Goal: Information Seeking & Learning: Check status

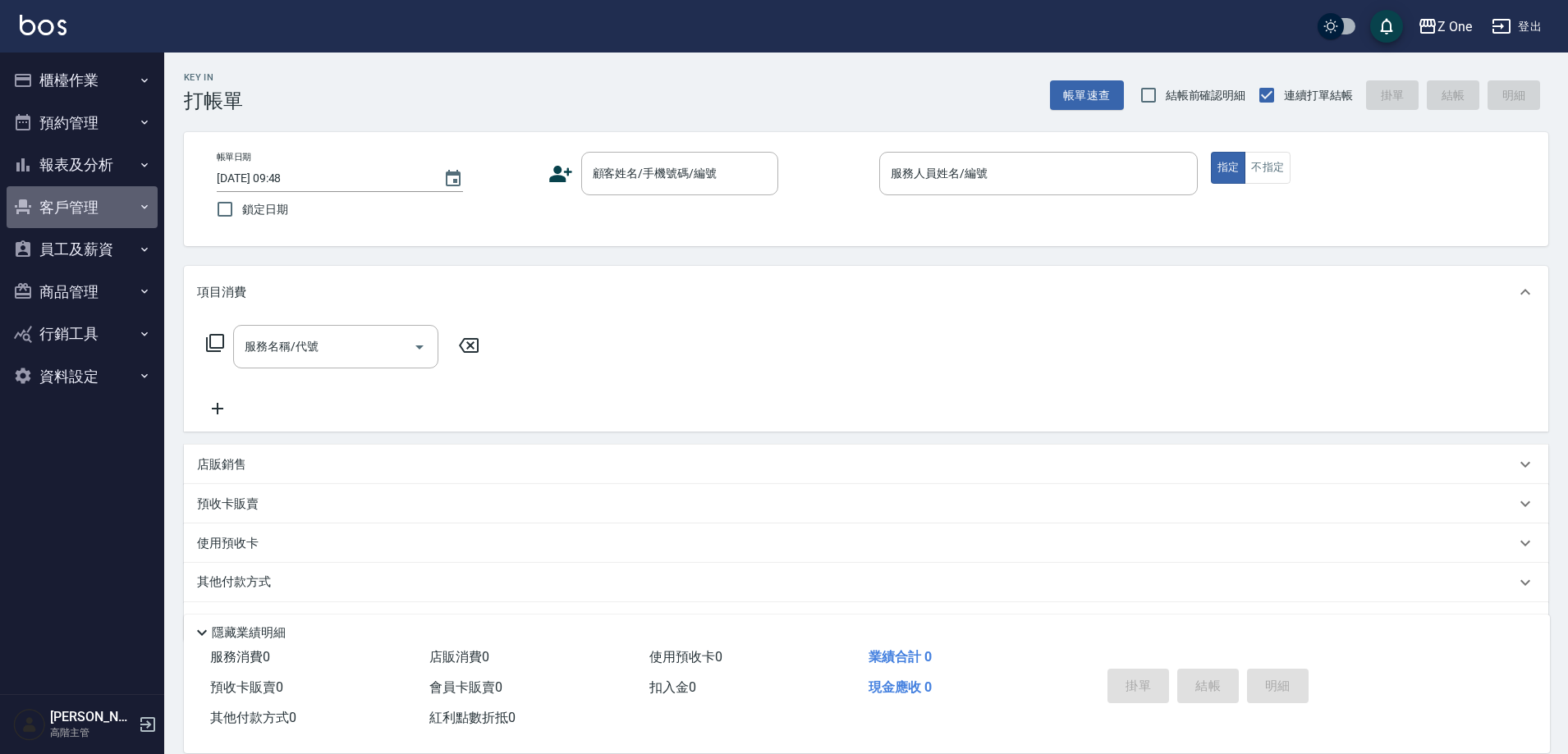
click at [102, 200] on button "客戶管理" at bounding box center [82, 207] width 151 height 43
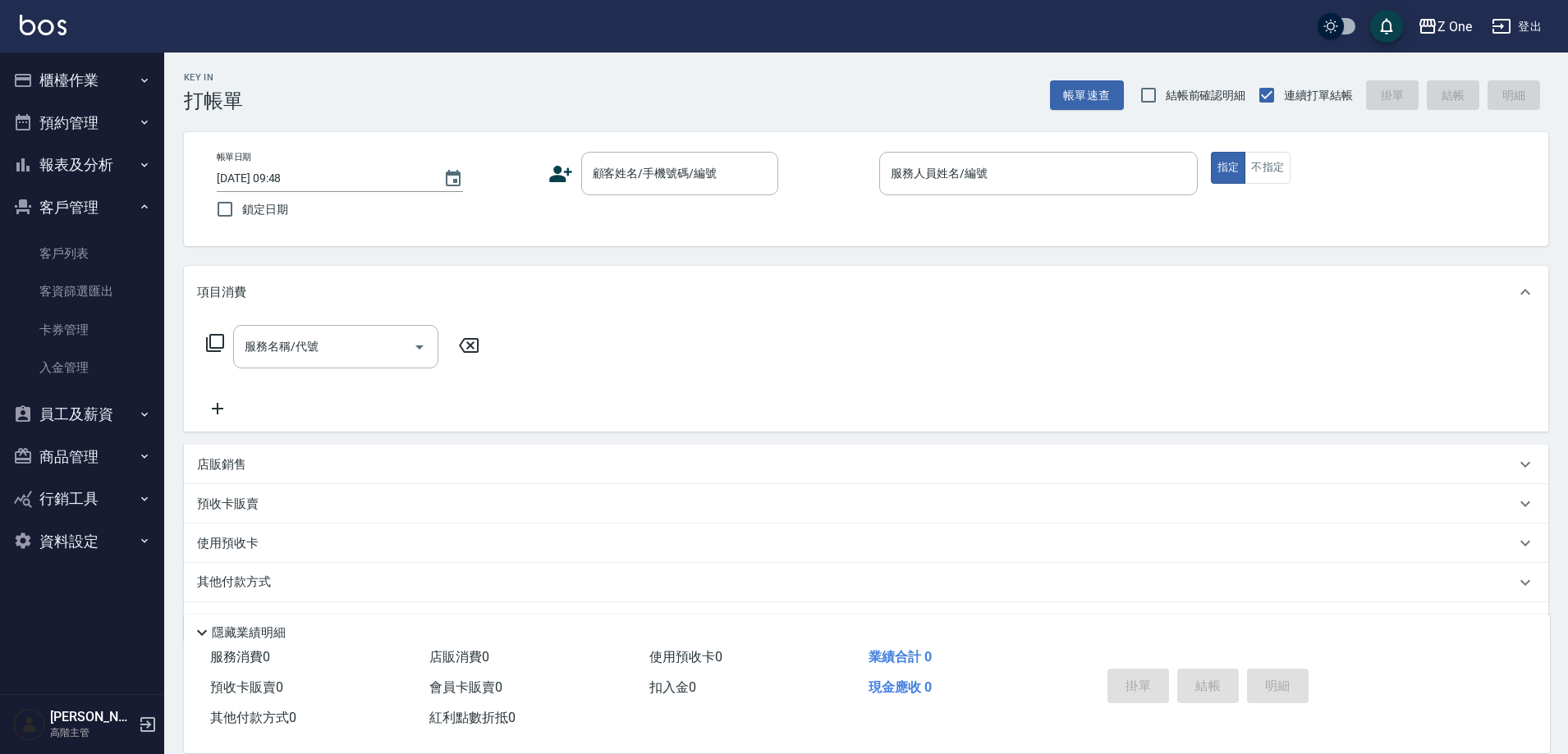
click at [129, 159] on button "報表及分析" at bounding box center [82, 164] width 151 height 43
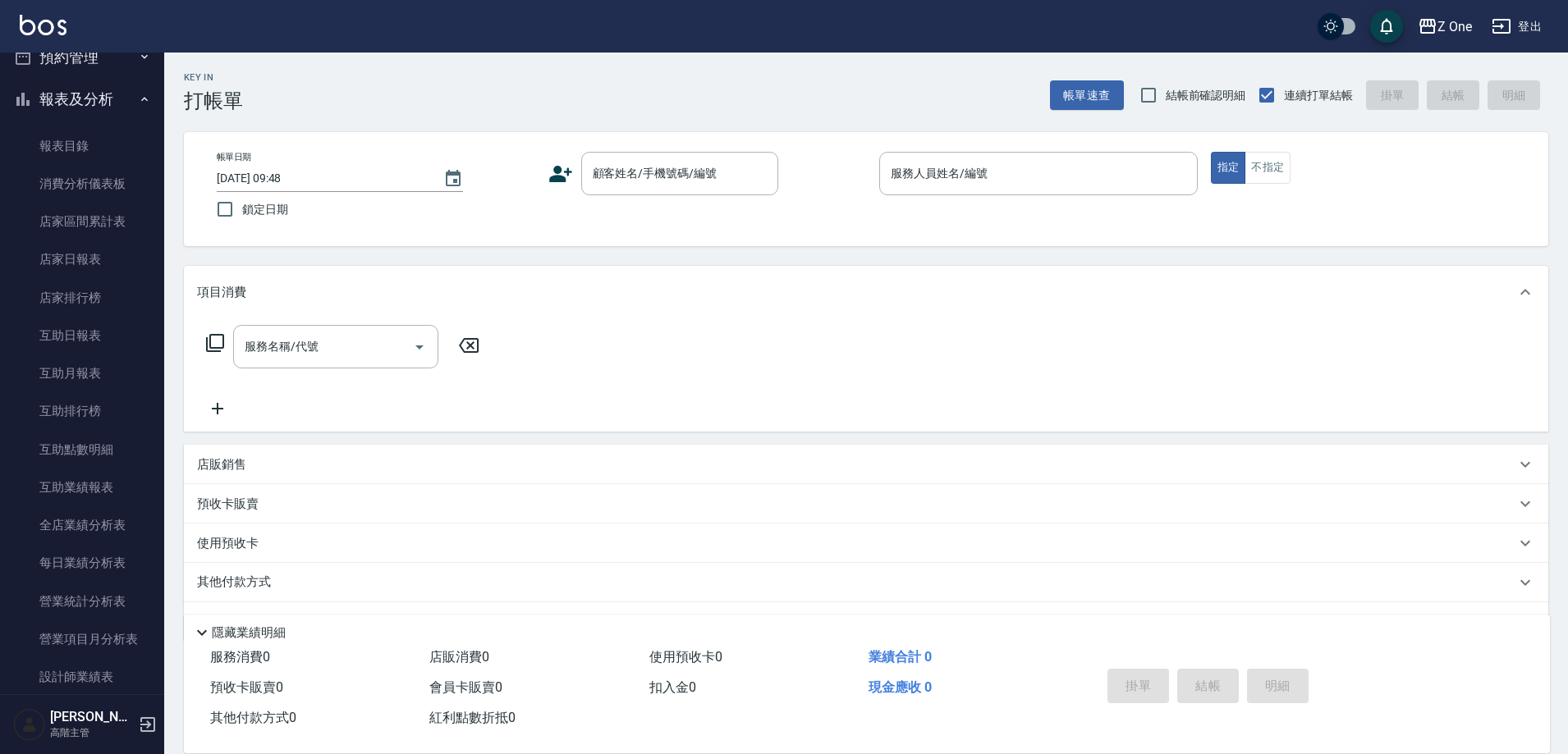
scroll to position [164, 0]
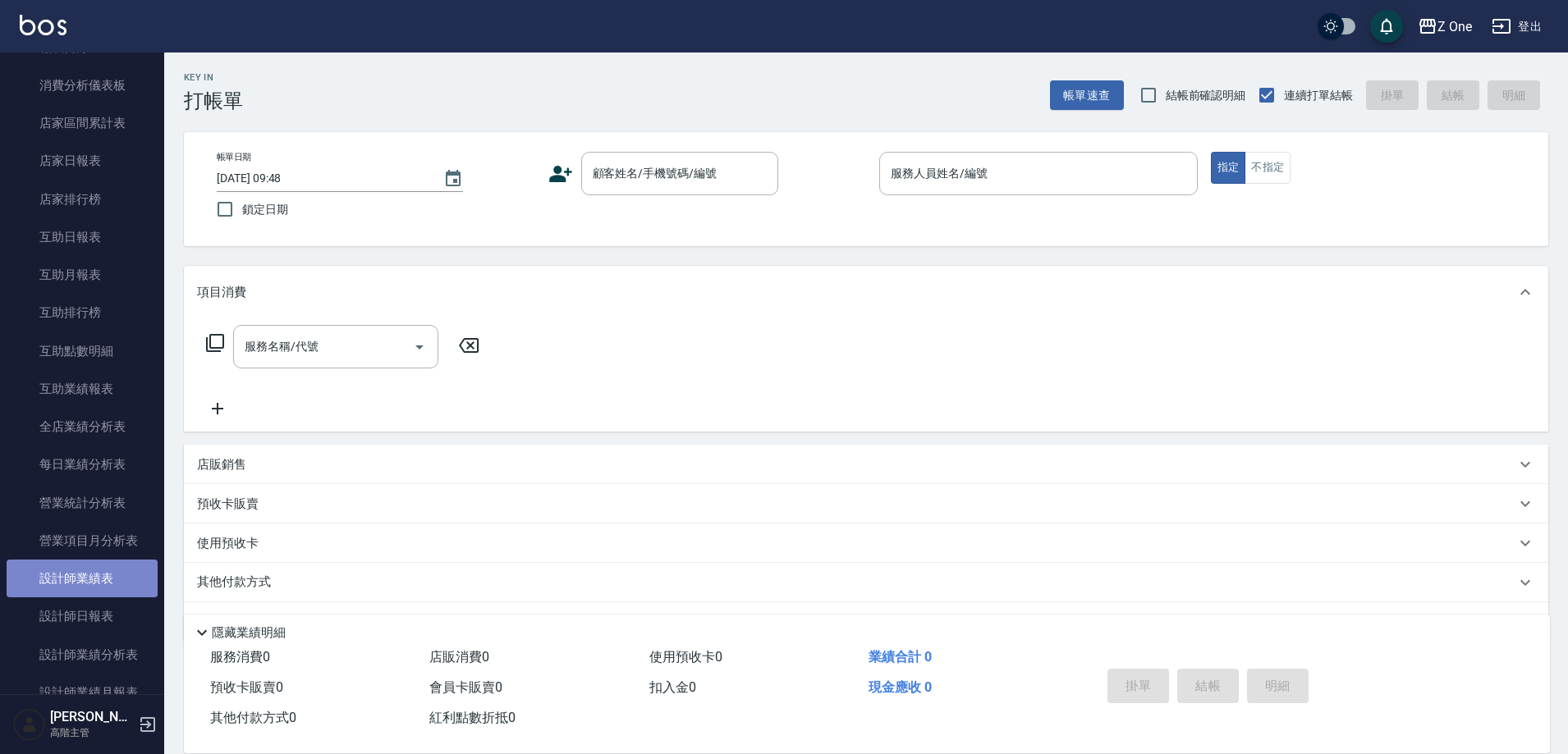
click at [94, 588] on link "設計師業績表" at bounding box center [82, 579] width 151 height 38
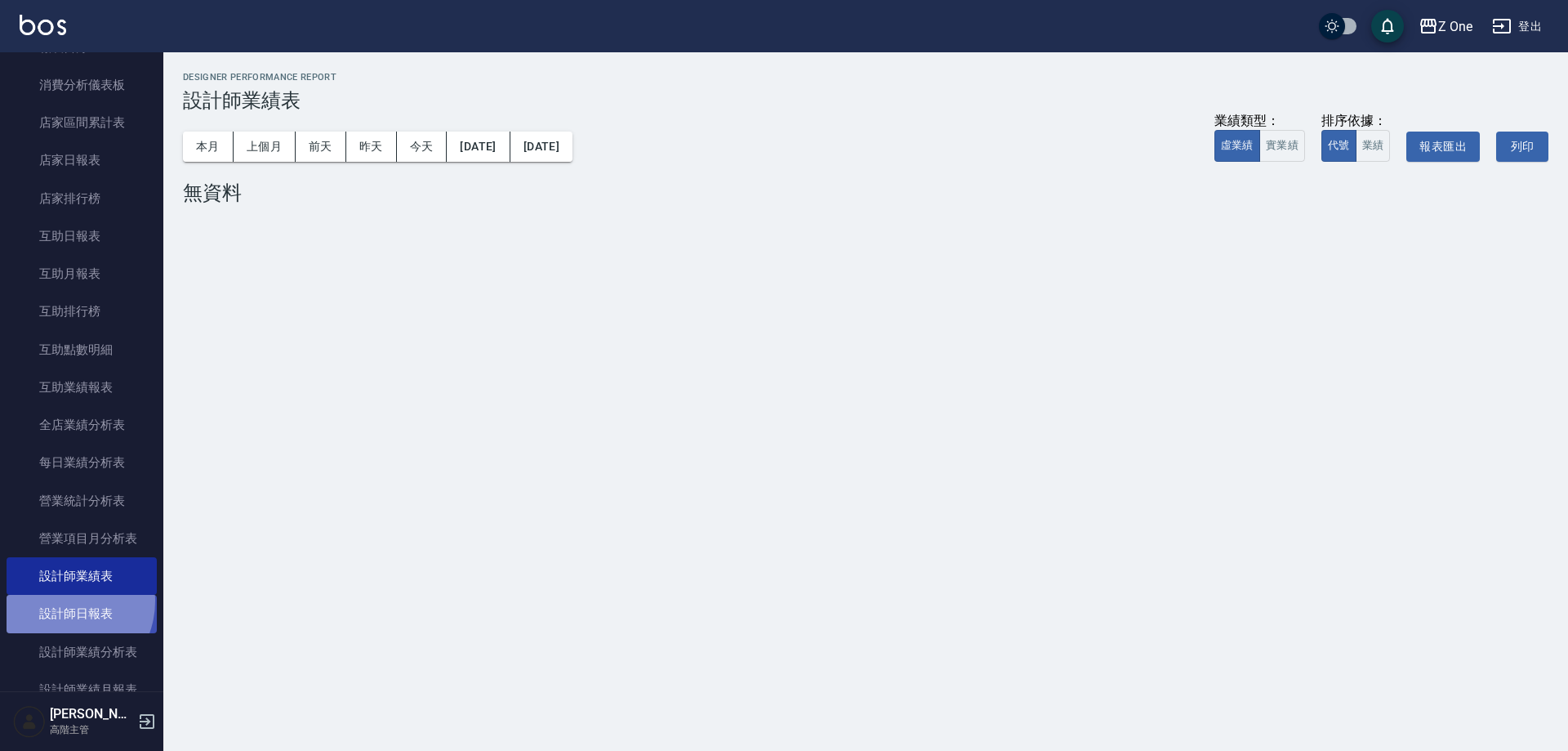
click at [63, 601] on link "設計師日報表" at bounding box center [81, 614] width 150 height 38
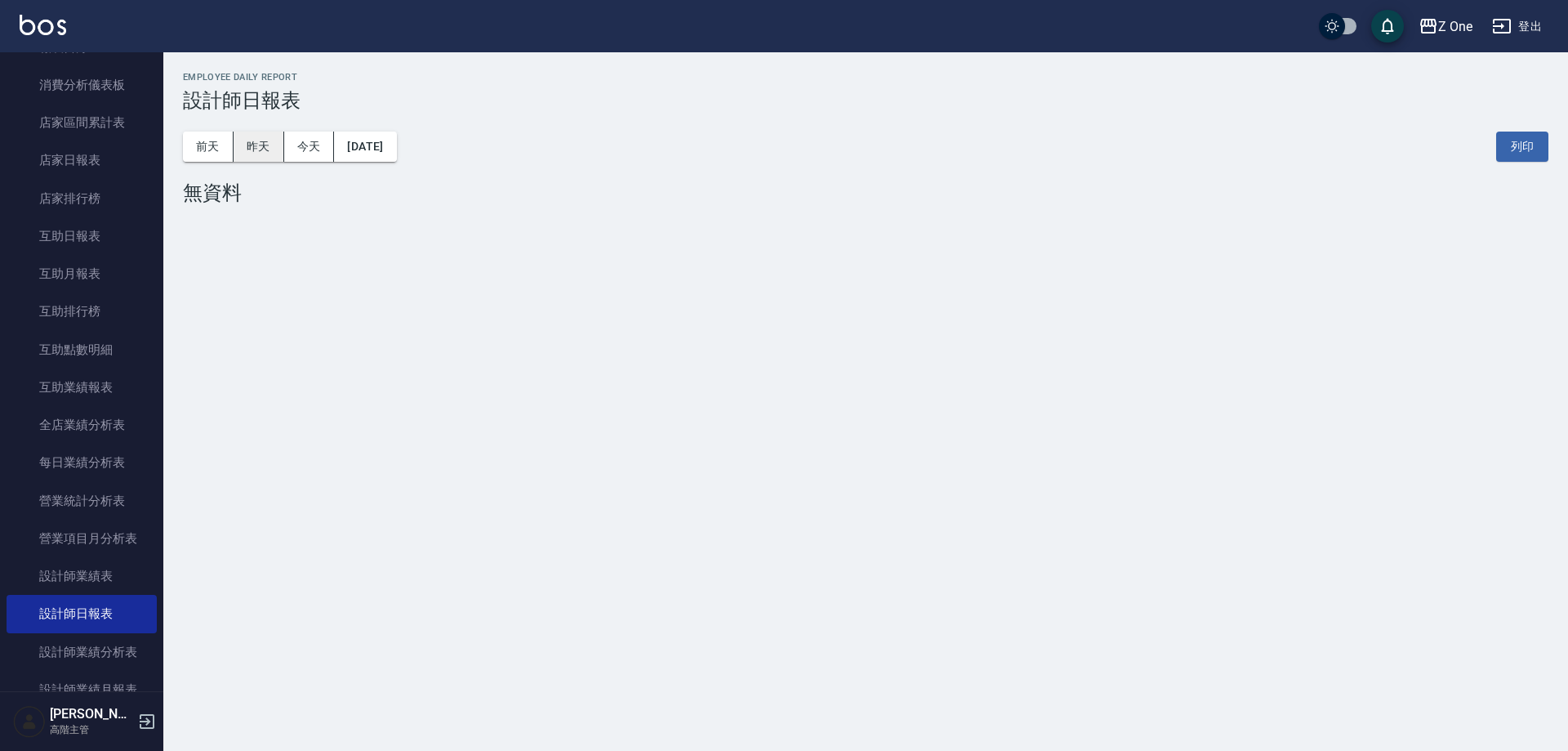
click at [269, 147] on button "昨天" at bounding box center [259, 146] width 51 height 30
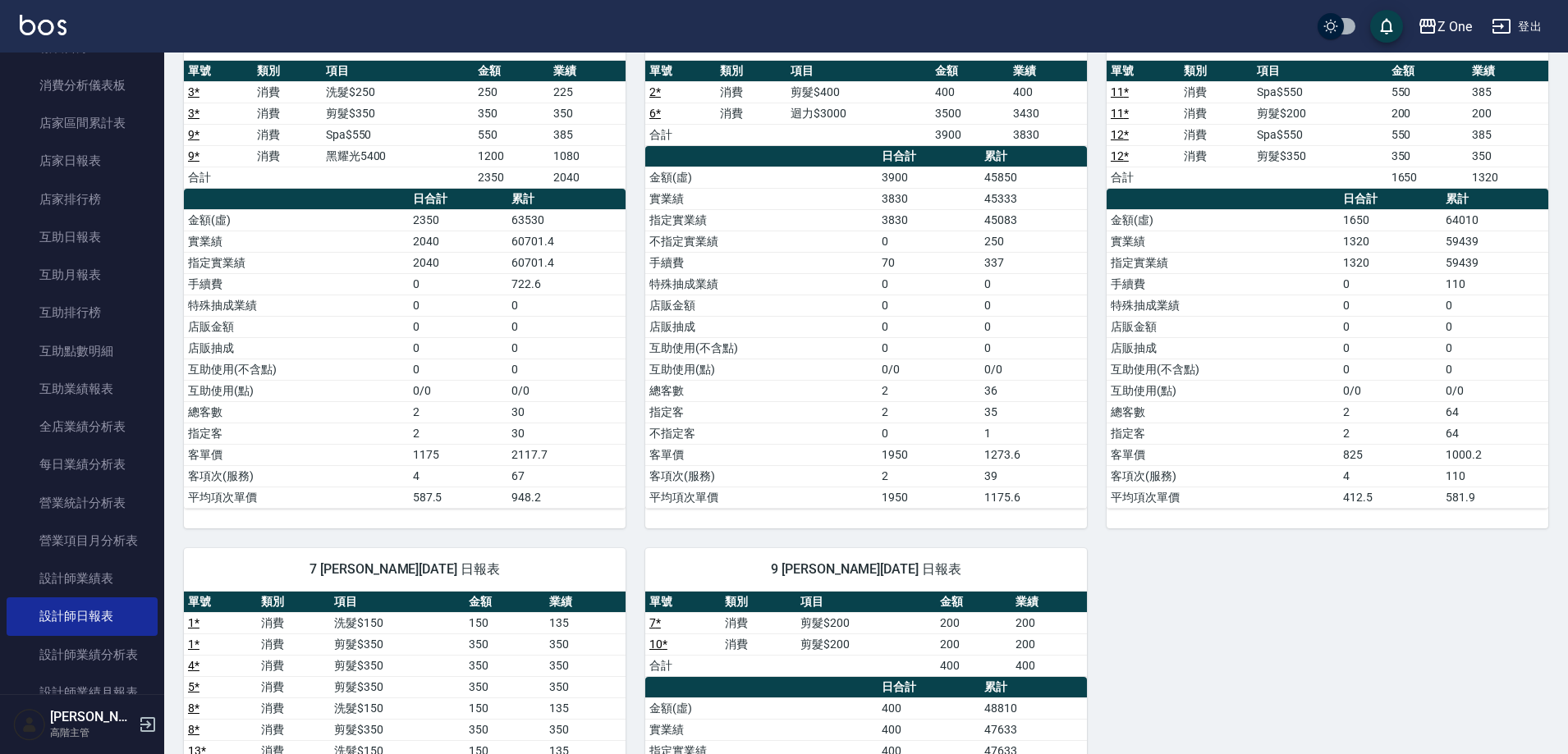
scroll to position [164, 0]
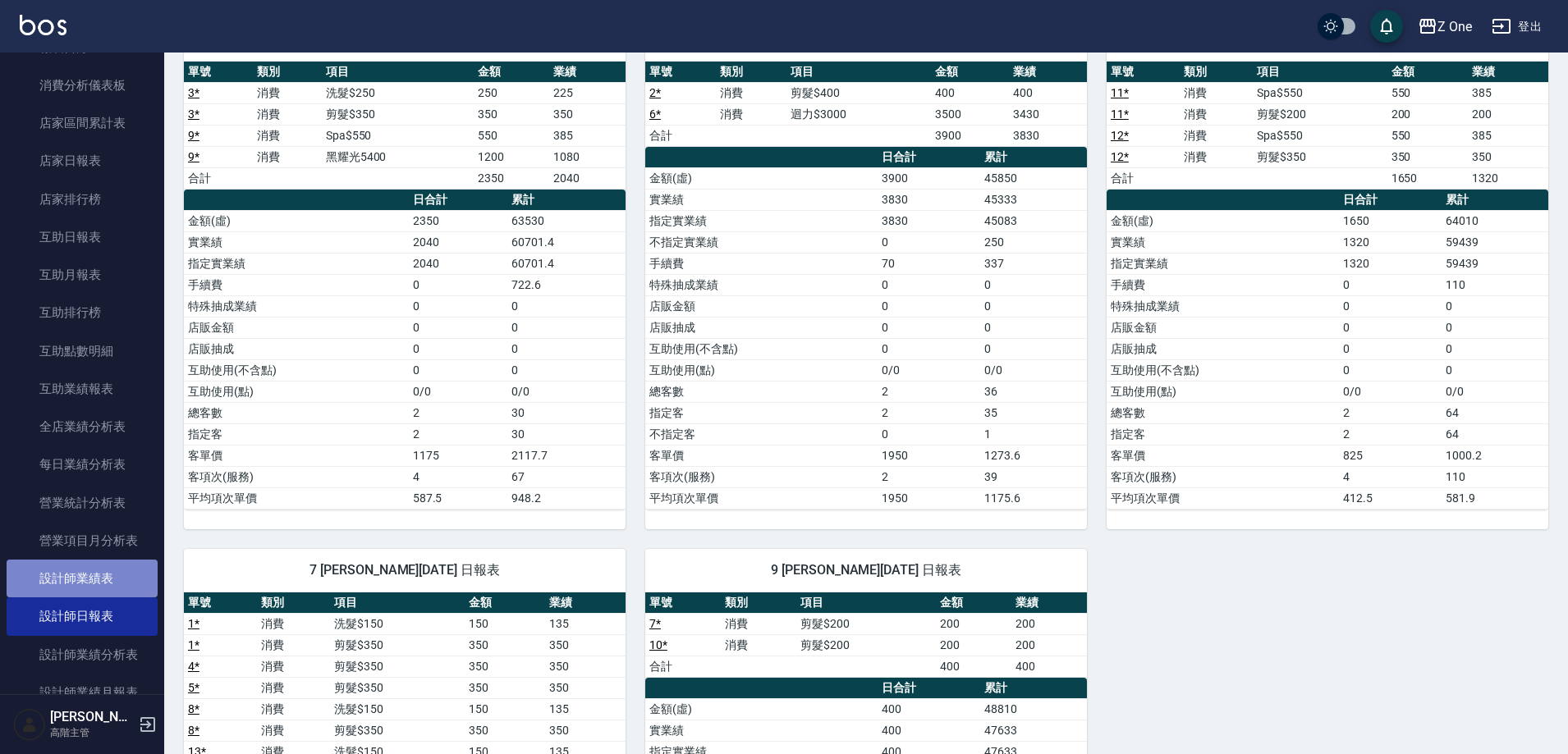
click at [116, 574] on link "設計師業績表" at bounding box center [82, 579] width 151 height 38
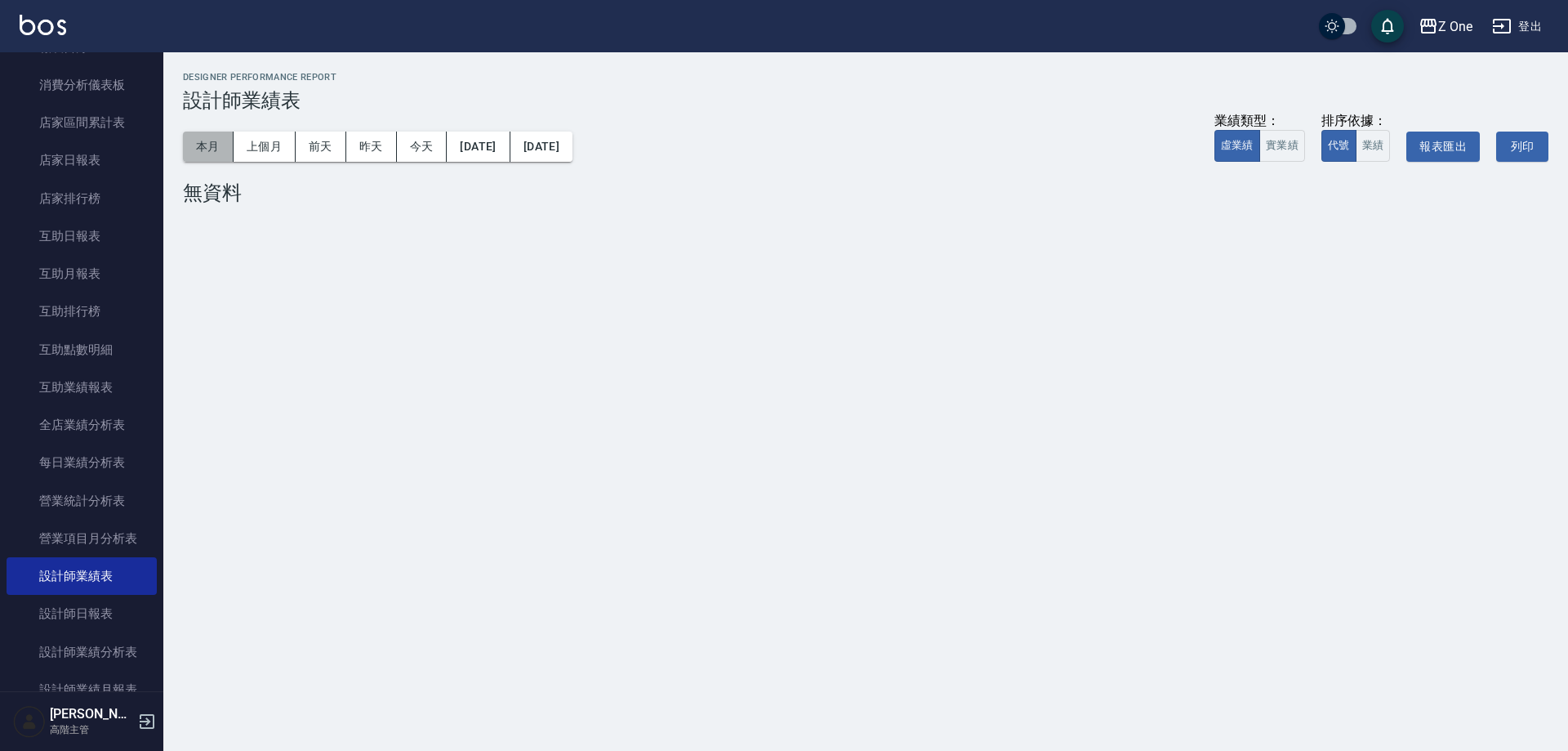
click at [219, 144] on button "本月" at bounding box center [209, 146] width 51 height 30
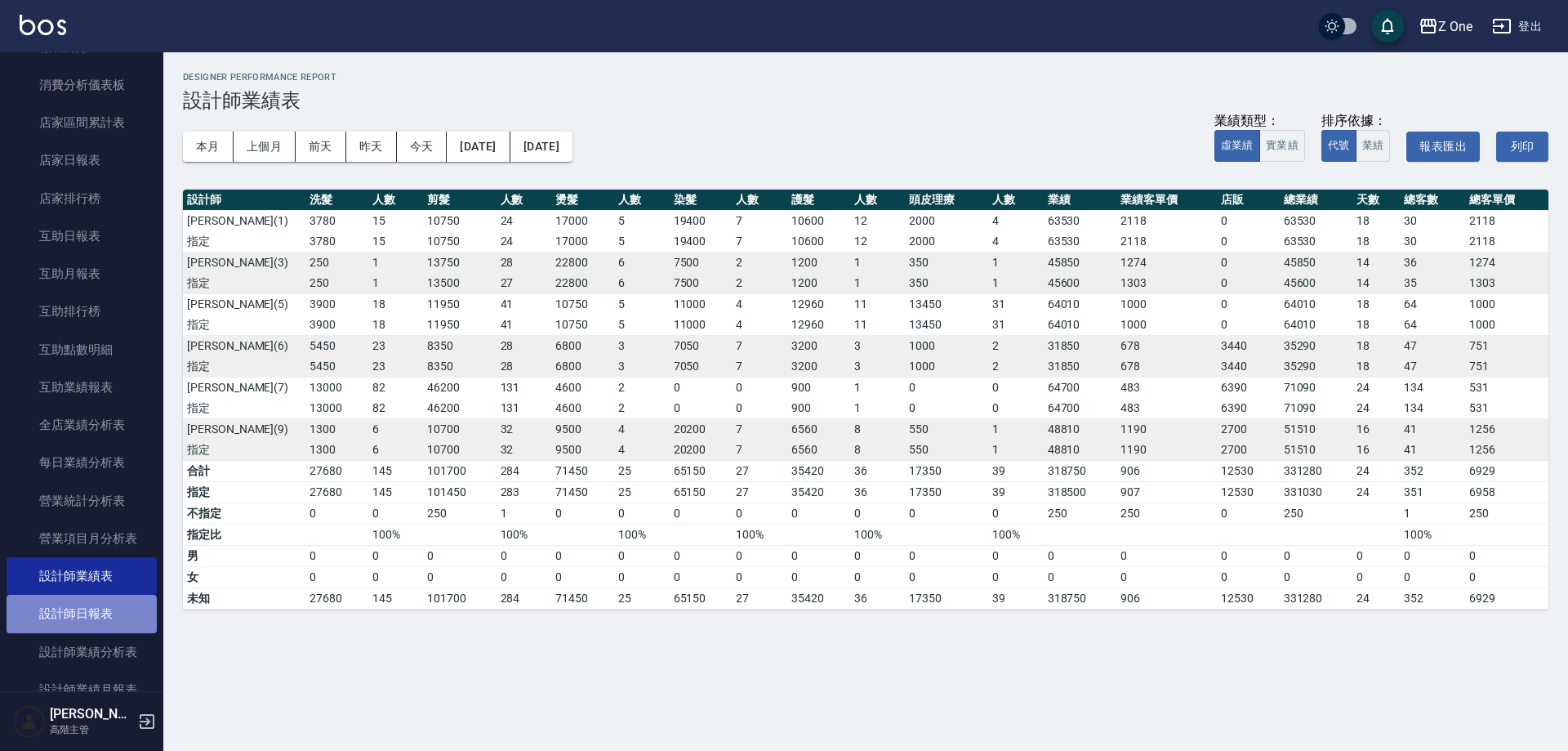
click at [137, 609] on link "設計師日報表" at bounding box center [81, 614] width 150 height 38
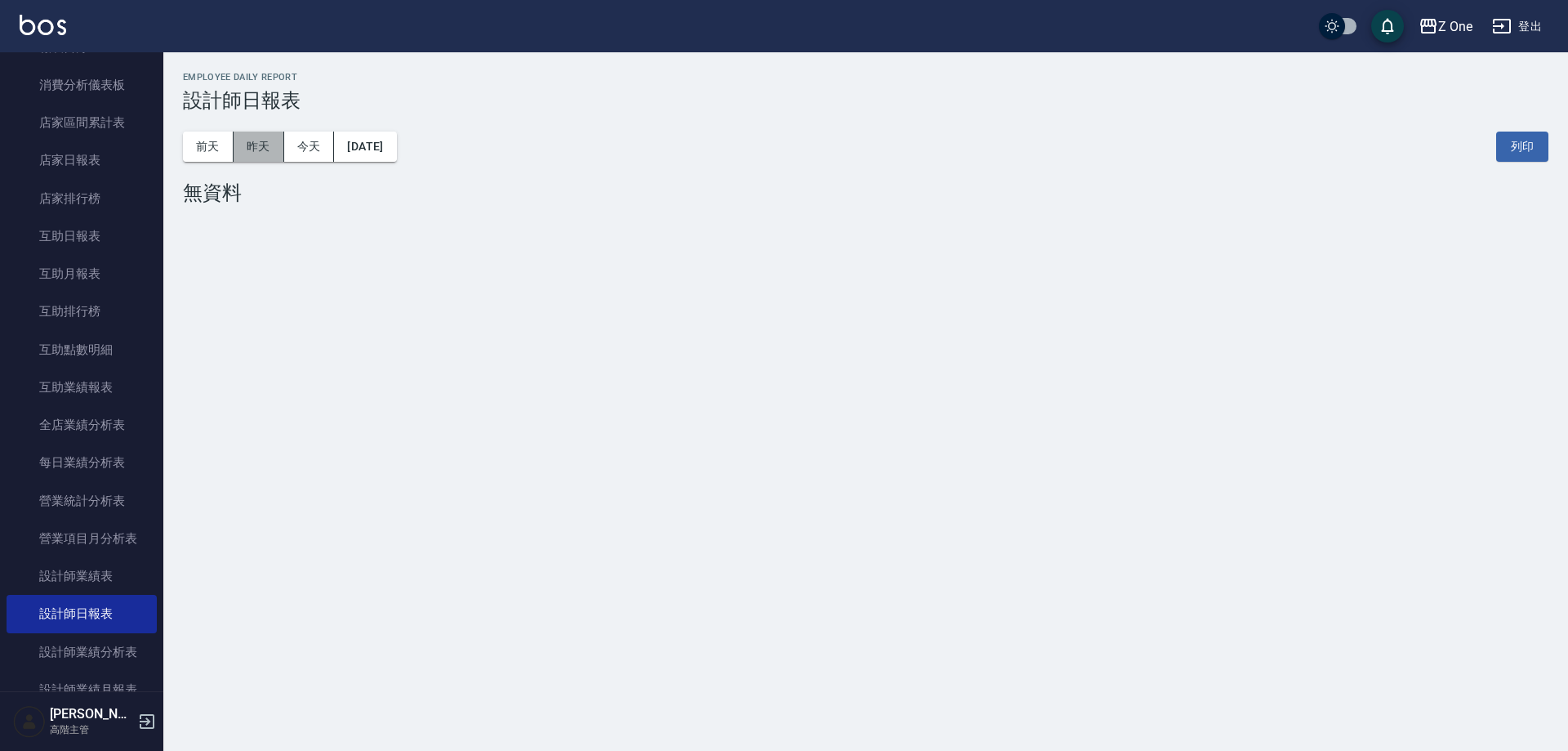
click at [277, 135] on button "昨天" at bounding box center [259, 146] width 51 height 30
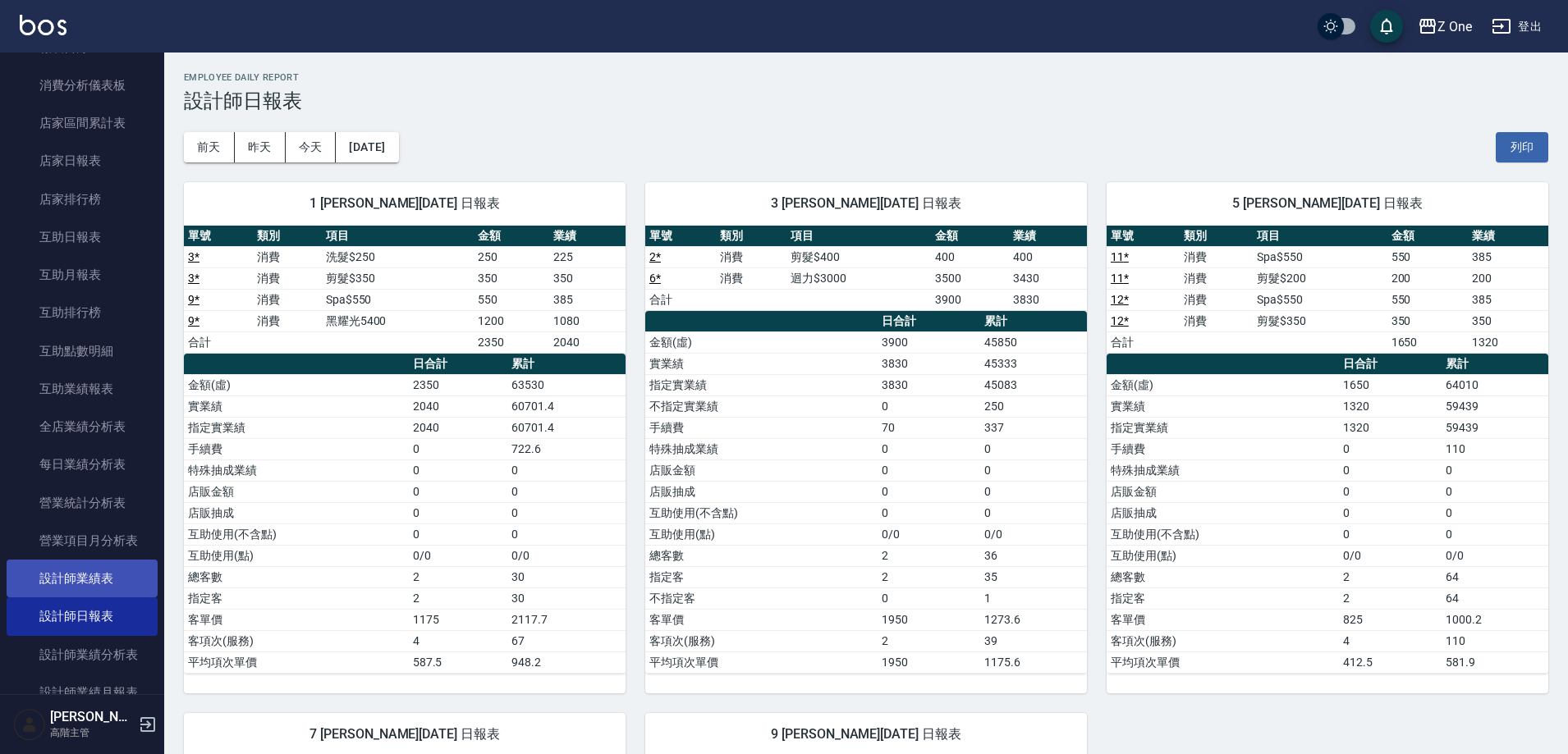
click at [53, 579] on link "設計師業績表" at bounding box center [82, 579] width 151 height 38
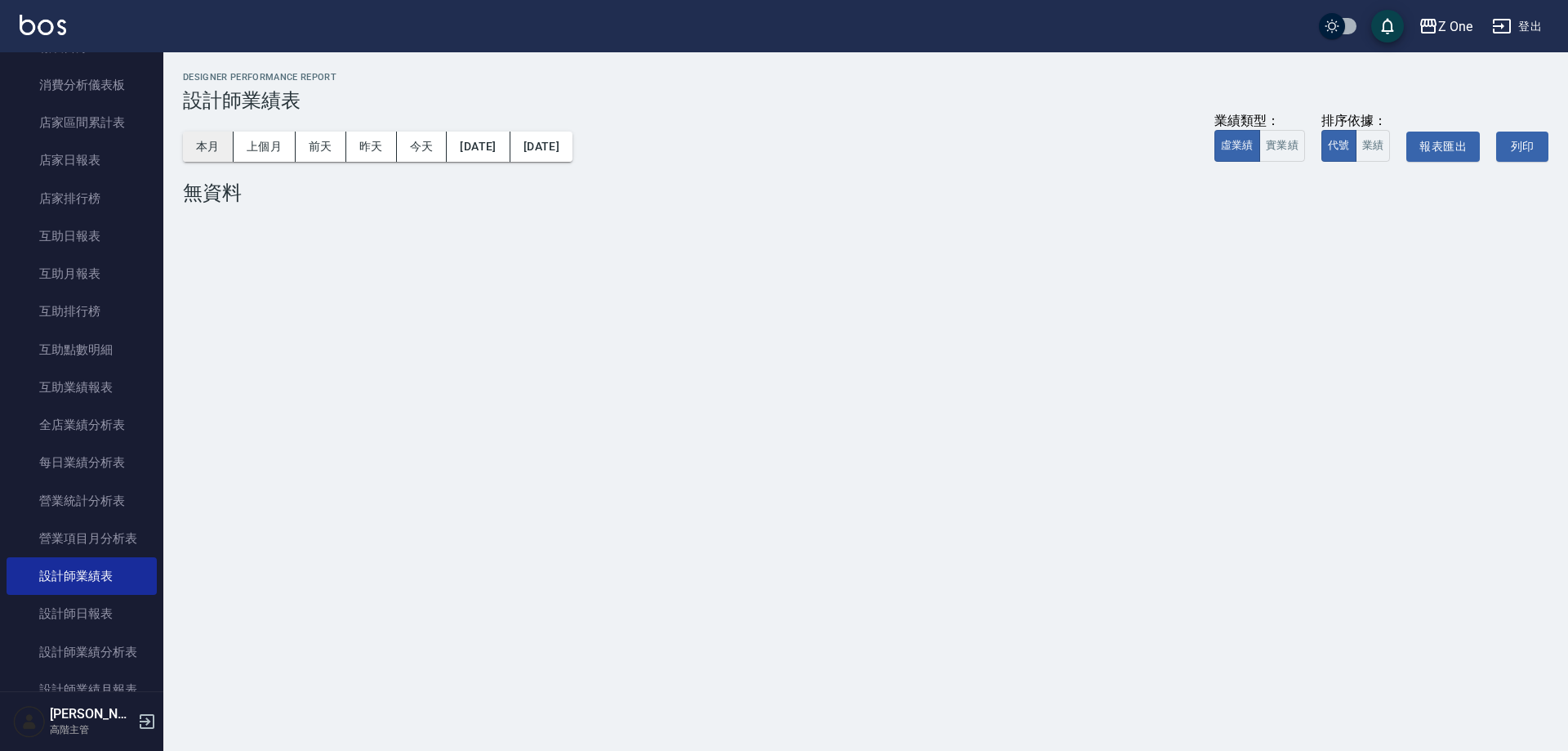
click at [219, 139] on button "本月" at bounding box center [209, 146] width 51 height 30
